Goal: Find specific page/section: Find specific page/section

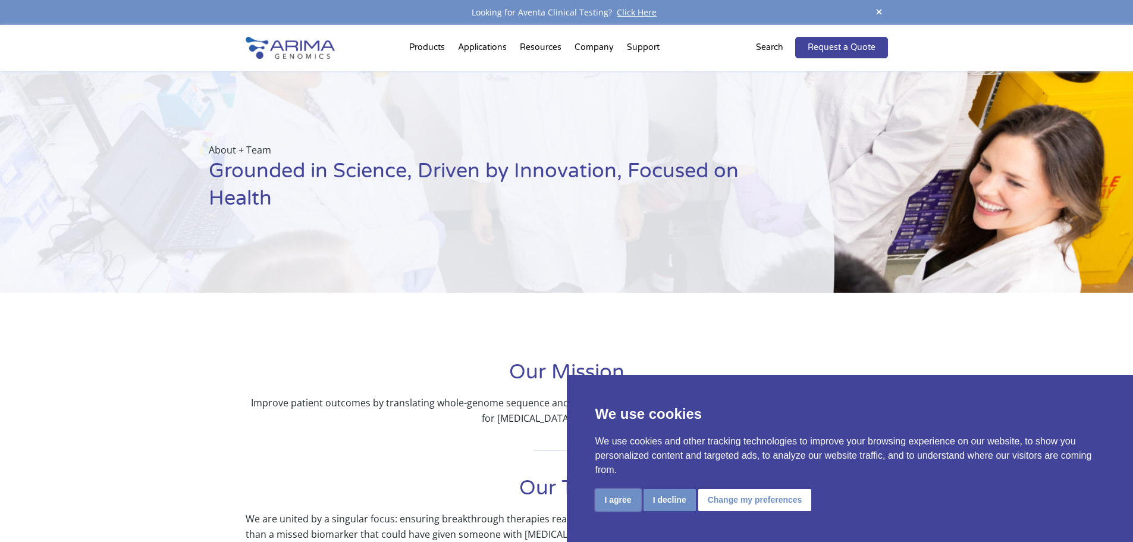
click at [615, 506] on button "I agree" at bounding box center [619, 500] width 46 height 22
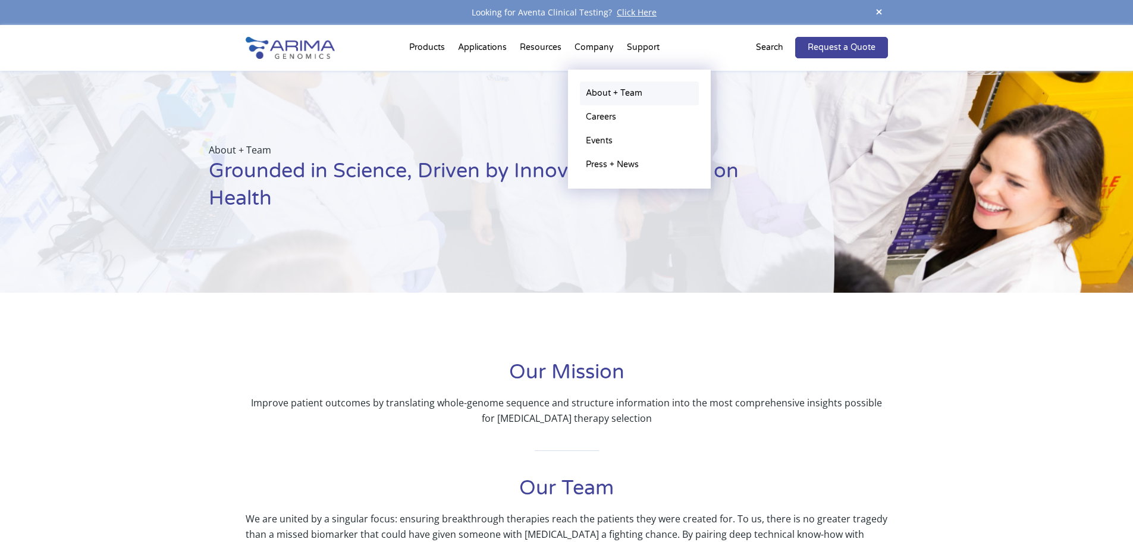
click at [619, 94] on link "About + Team" at bounding box center [639, 94] width 119 height 24
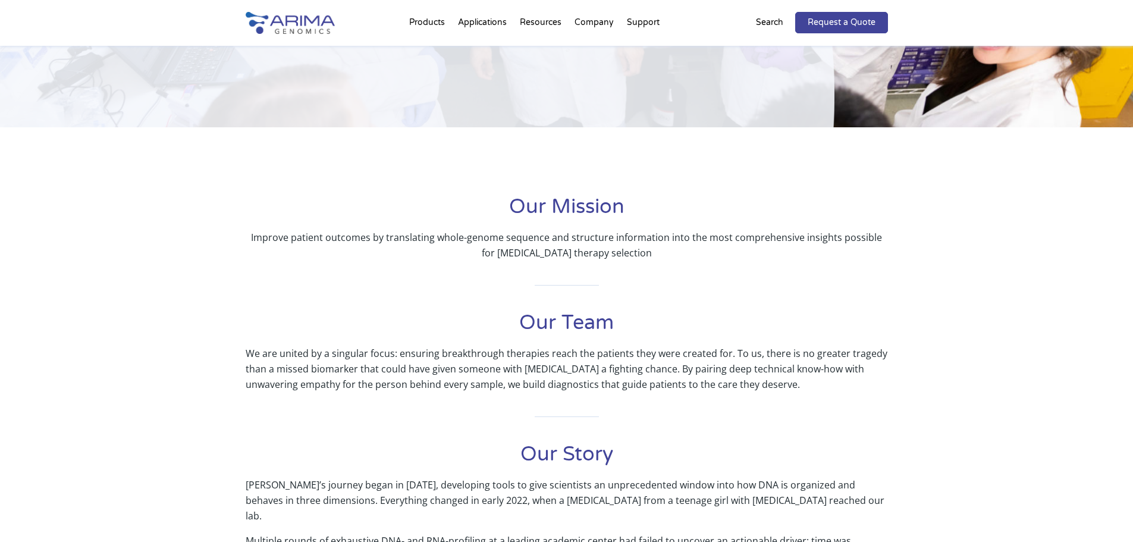
scroll to position [143, 0]
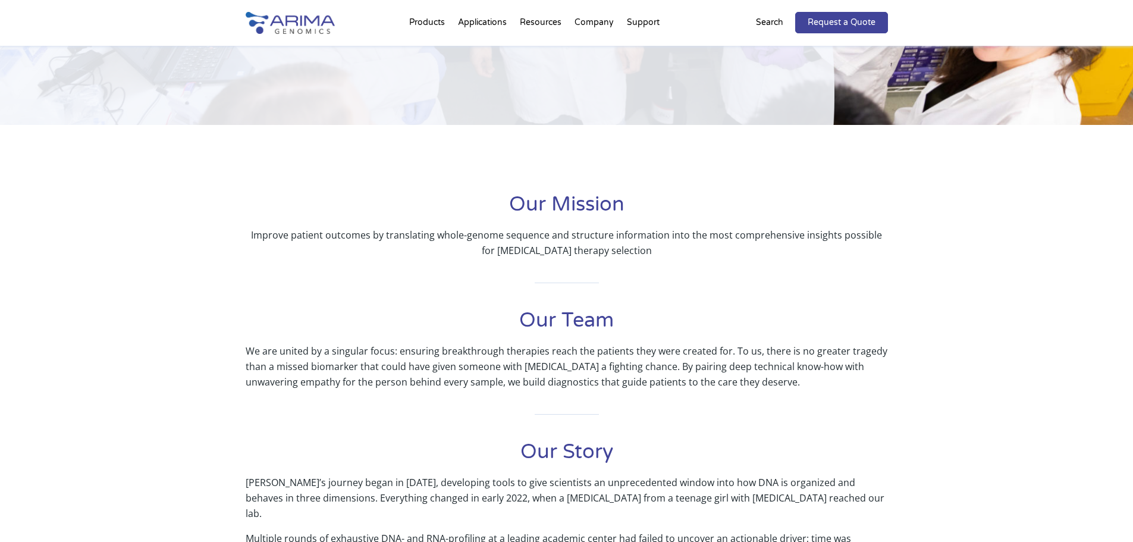
click at [572, 319] on h1 "Our Team" at bounding box center [567, 325] width 643 height 36
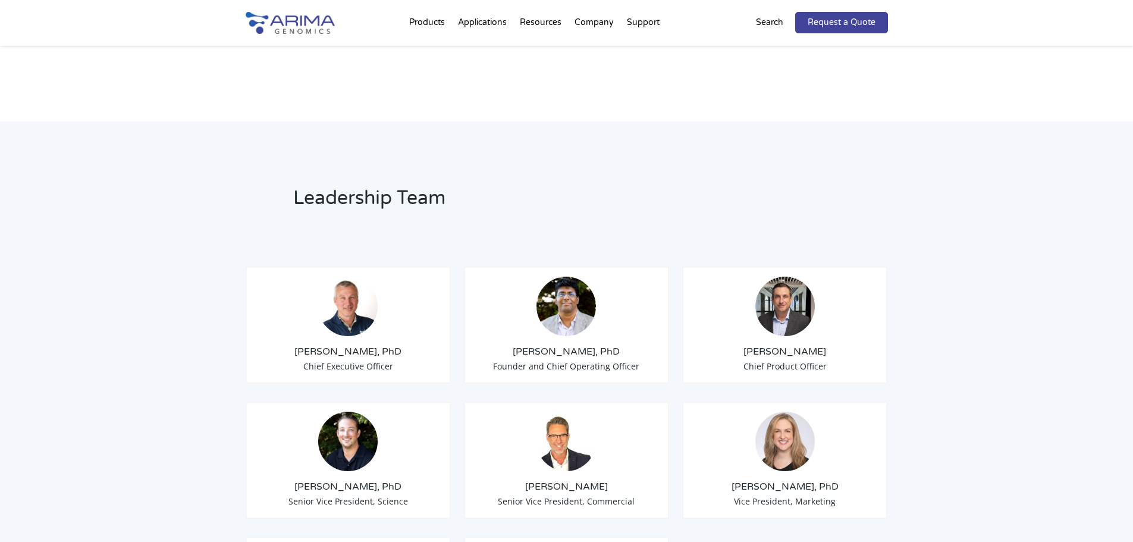
scroll to position [762, 0]
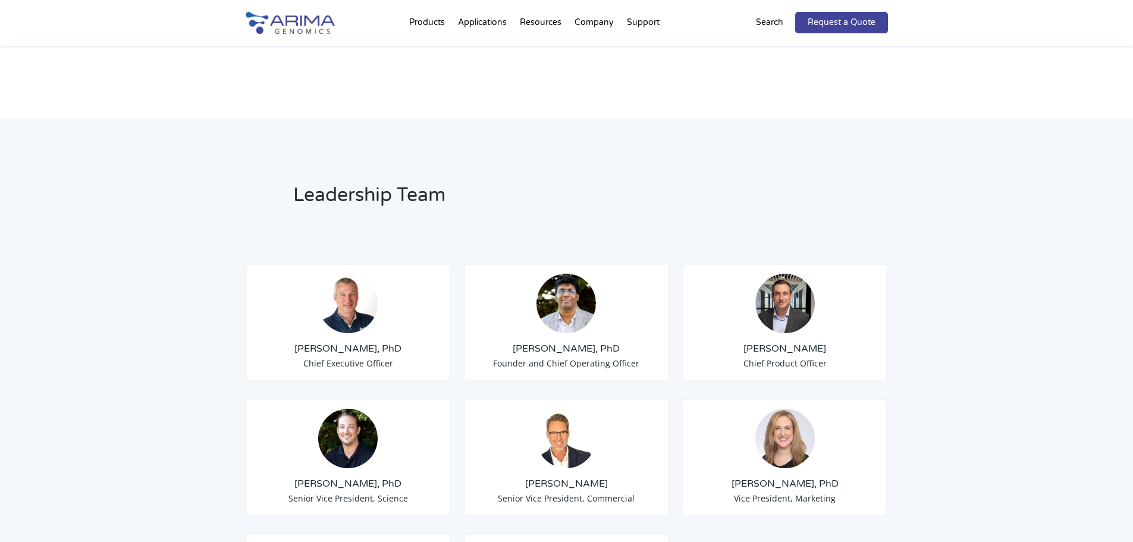
click at [343, 305] on img at bounding box center [347, 303] width 59 height 59
click at [333, 358] on span "Chief Executive Officer" at bounding box center [348, 363] width 90 height 11
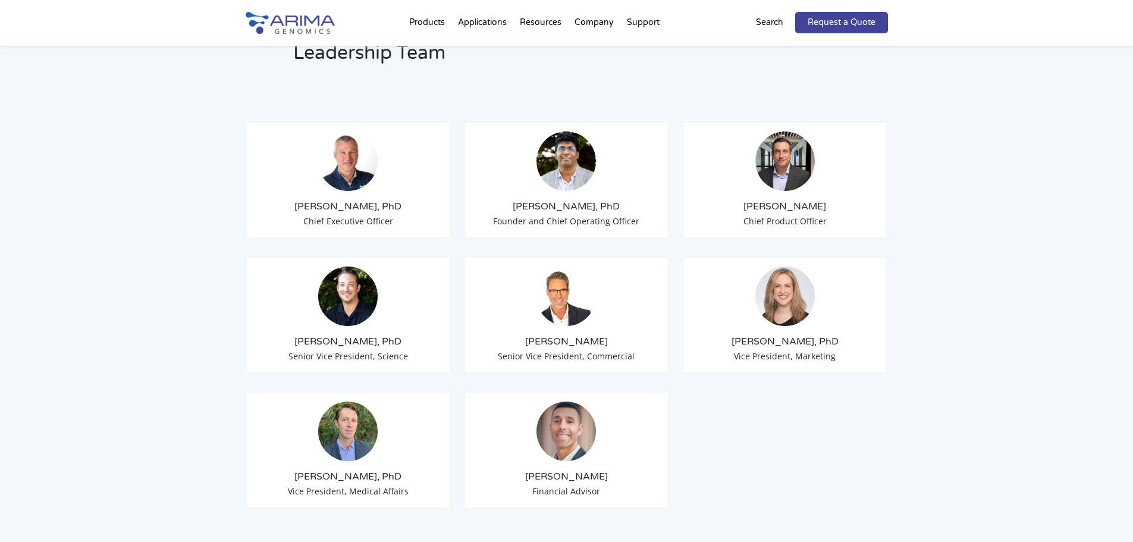
scroll to position [904, 0]
click at [553, 334] on h3 "[PERSON_NAME]" at bounding box center [567, 340] width 186 height 13
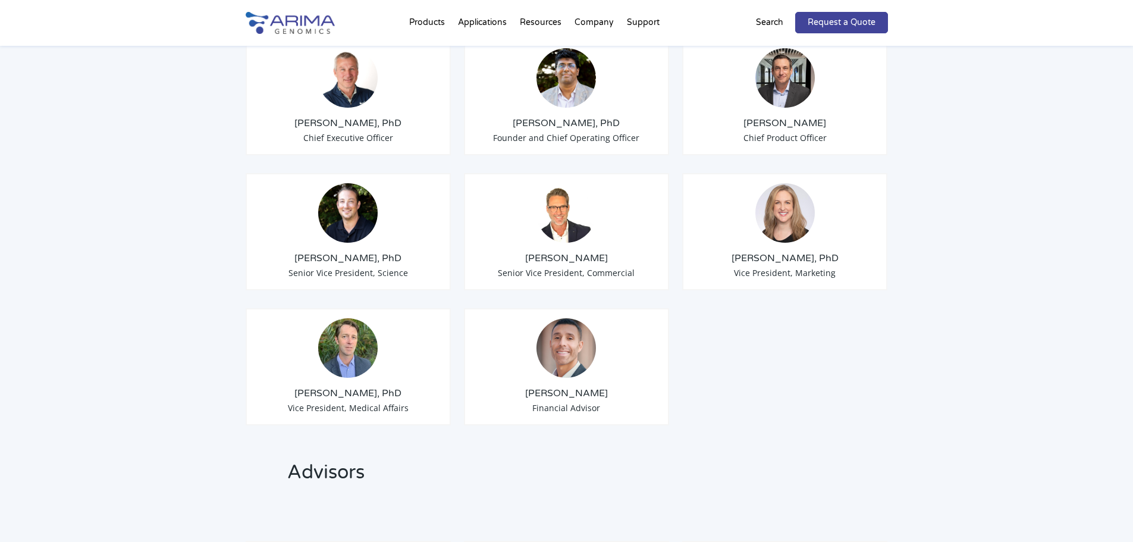
scroll to position [983, 0]
